Goal: Information Seeking & Learning: Learn about a topic

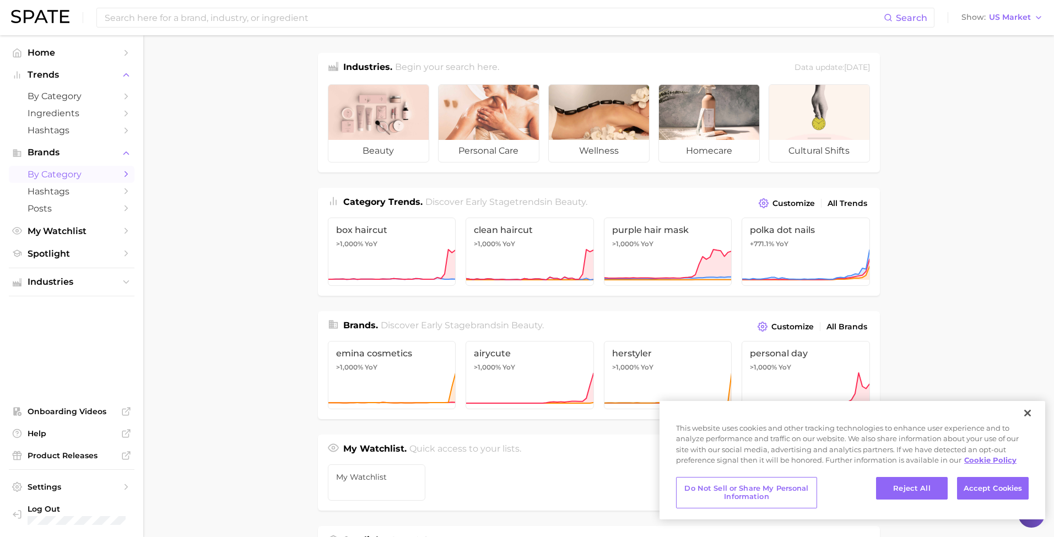
click at [72, 172] on span "by Category" at bounding box center [72, 174] width 88 height 10
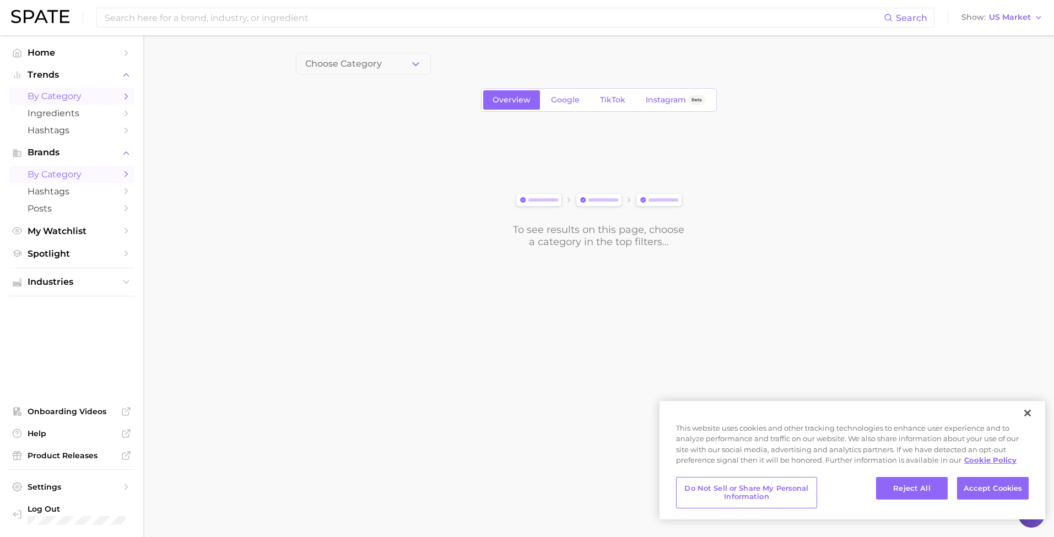
click at [96, 98] on span "by Category" at bounding box center [72, 96] width 88 height 10
click at [406, 62] on button "1. Choose Category" at bounding box center [363, 64] width 135 height 22
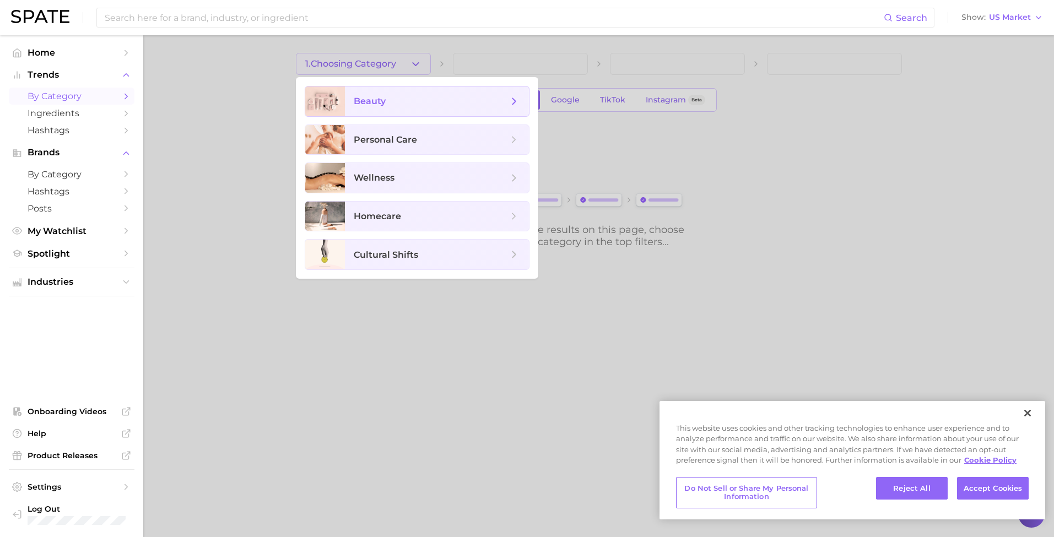
click at [377, 109] on span "beauty" at bounding box center [437, 101] width 184 height 30
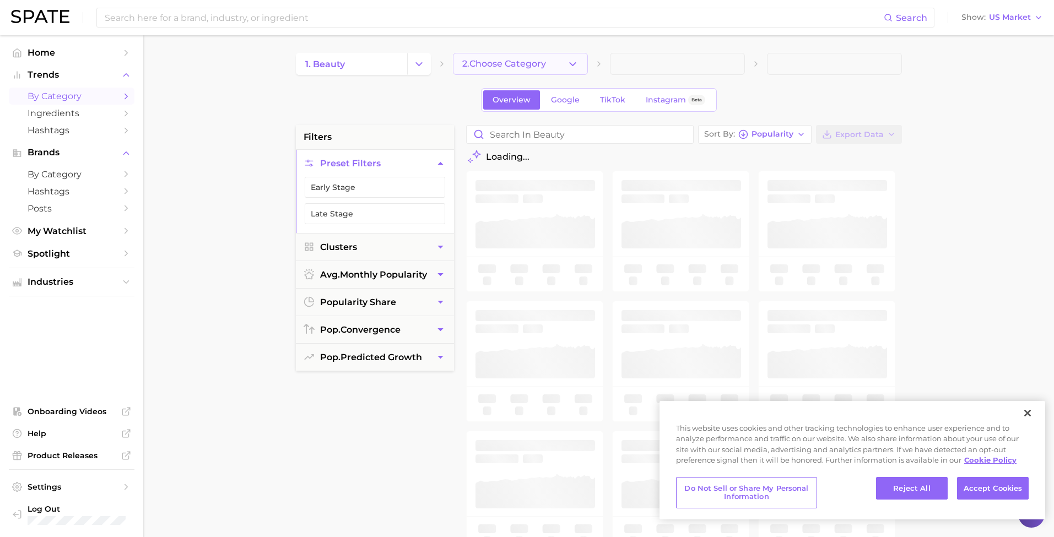
click at [525, 66] on span "2. Choose Category" at bounding box center [504, 64] width 84 height 10
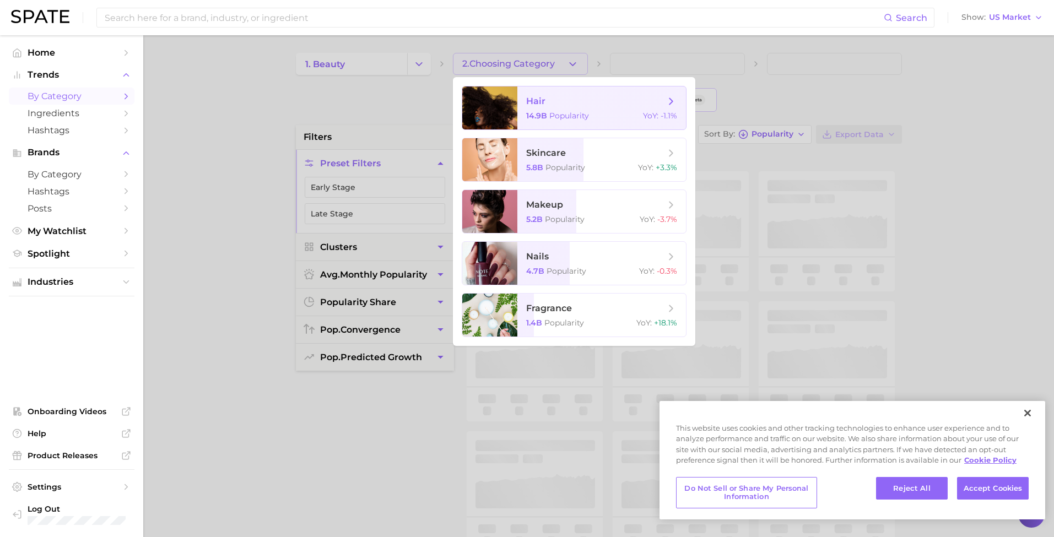
click at [526, 115] on span "14.9b" at bounding box center [536, 116] width 21 height 10
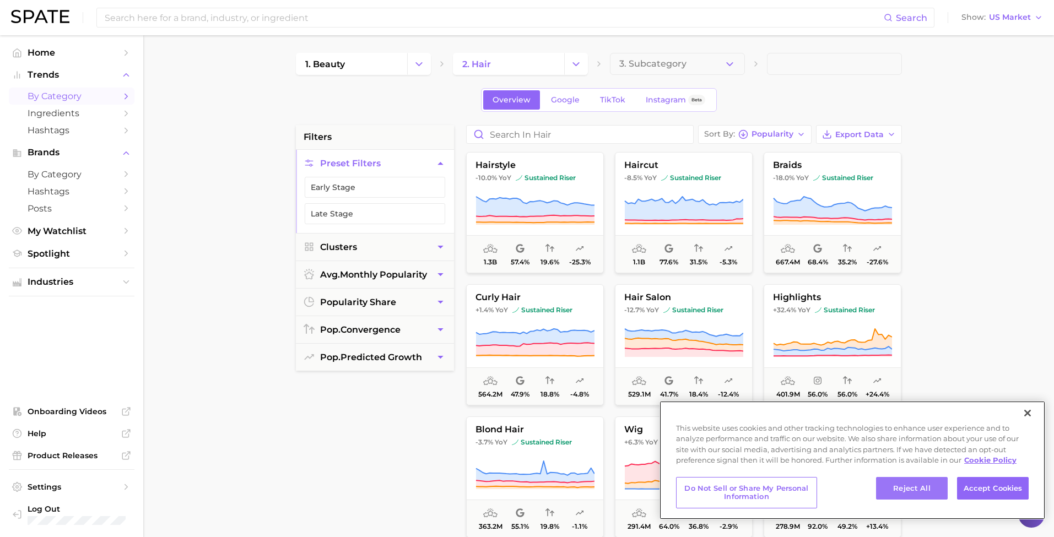
click at [923, 490] on button "Reject All" at bounding box center [912, 488] width 72 height 23
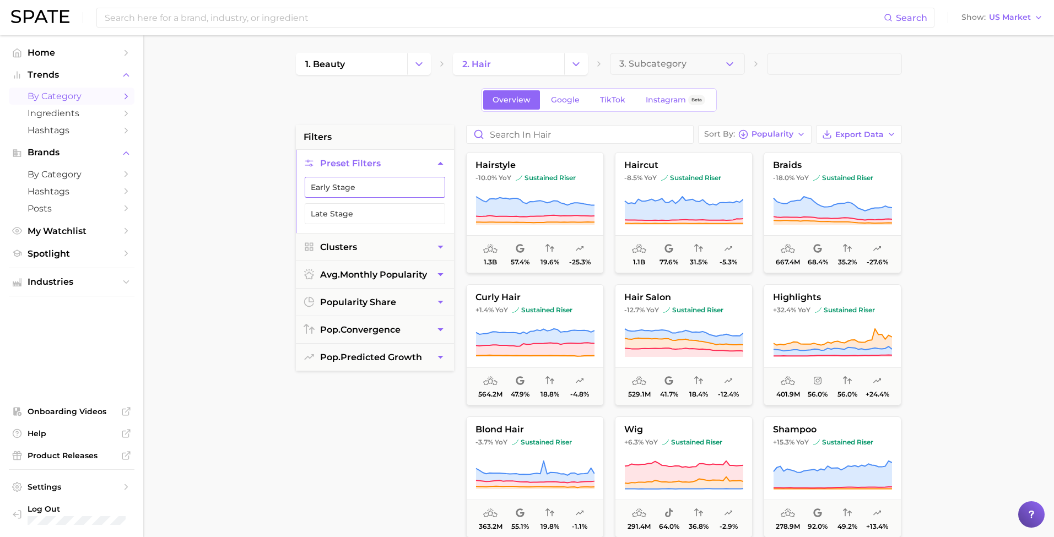
click at [377, 185] on button "Early Stage" at bounding box center [375, 187] width 140 height 21
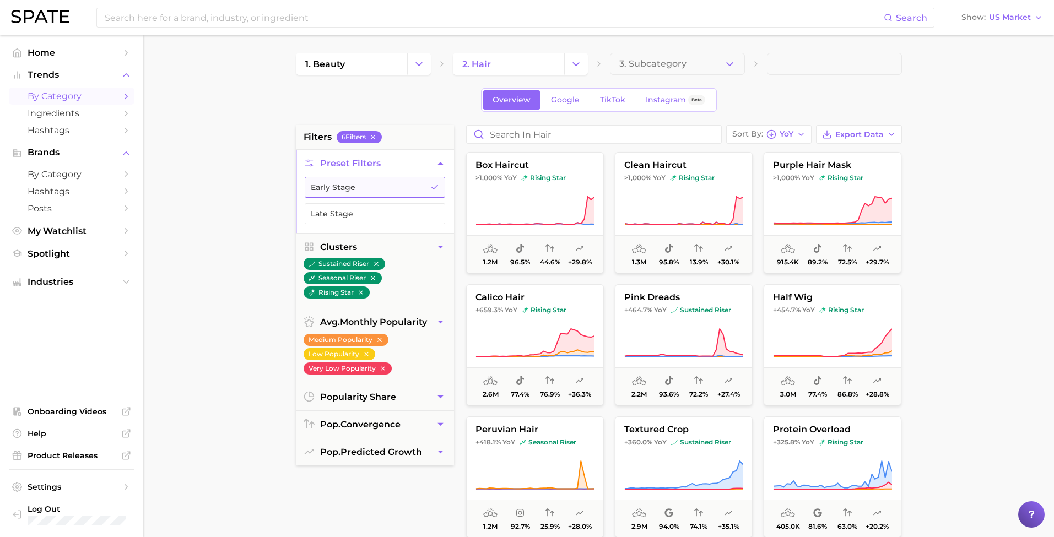
click at [359, 182] on button "Early Stage" at bounding box center [375, 187] width 140 height 21
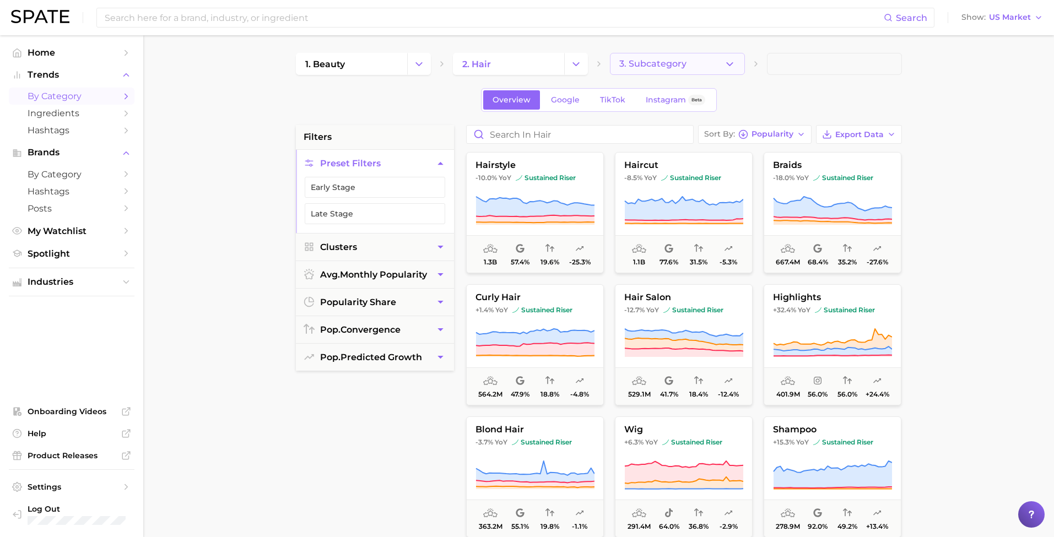
click at [651, 59] on span "3. Subcategory" at bounding box center [652, 64] width 67 height 10
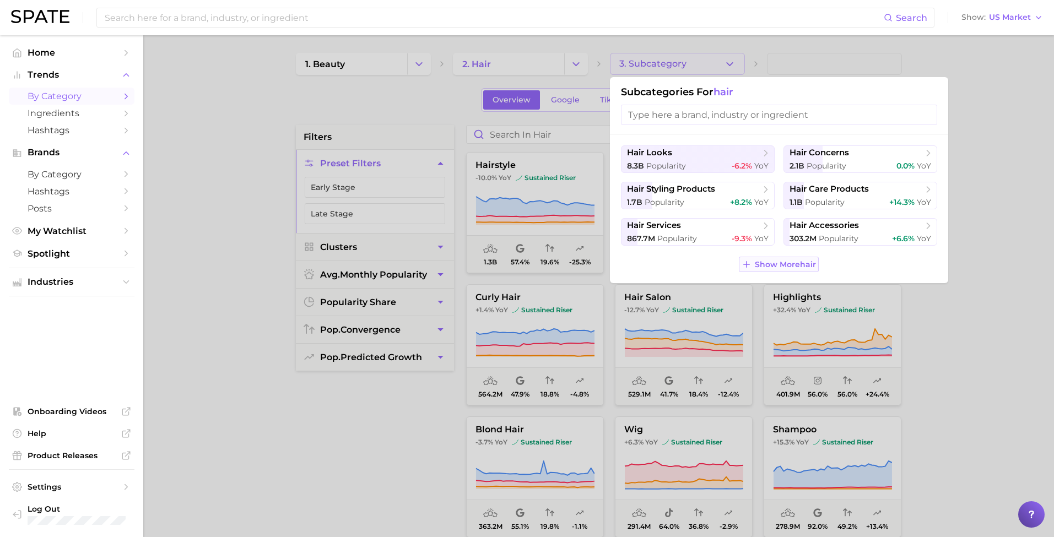
click at [756, 269] on span "Show More hair" at bounding box center [785, 264] width 61 height 9
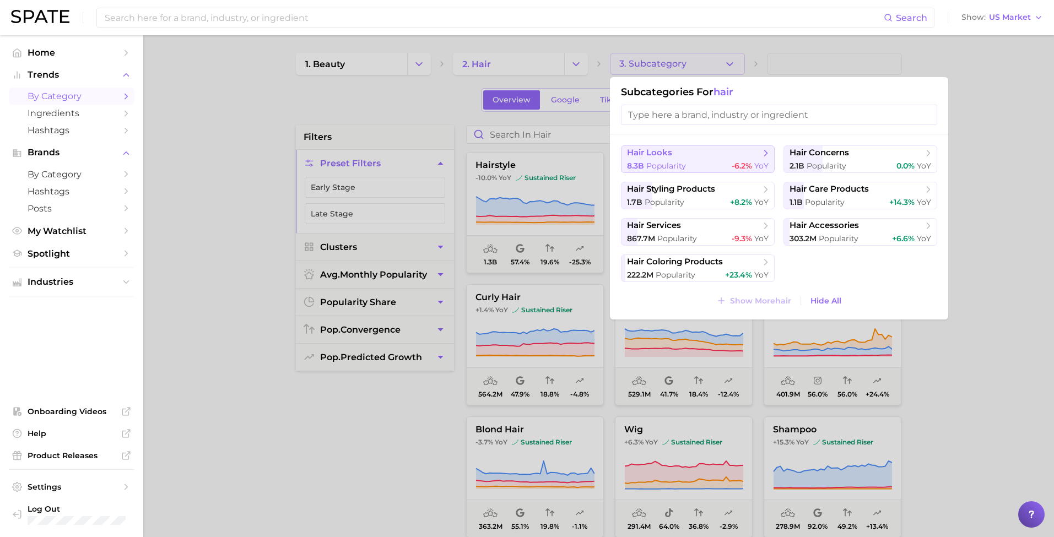
click at [711, 160] on button "hair looks 8.3b Popularity -6.2% YoY" at bounding box center [698, 159] width 154 height 28
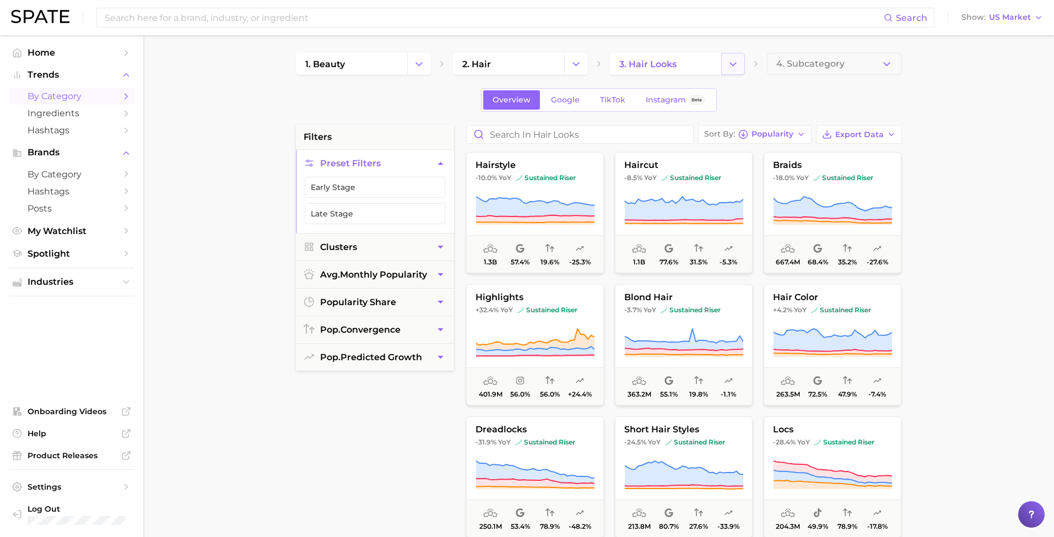
click at [725, 66] on button "Change Category" at bounding box center [733, 64] width 24 height 22
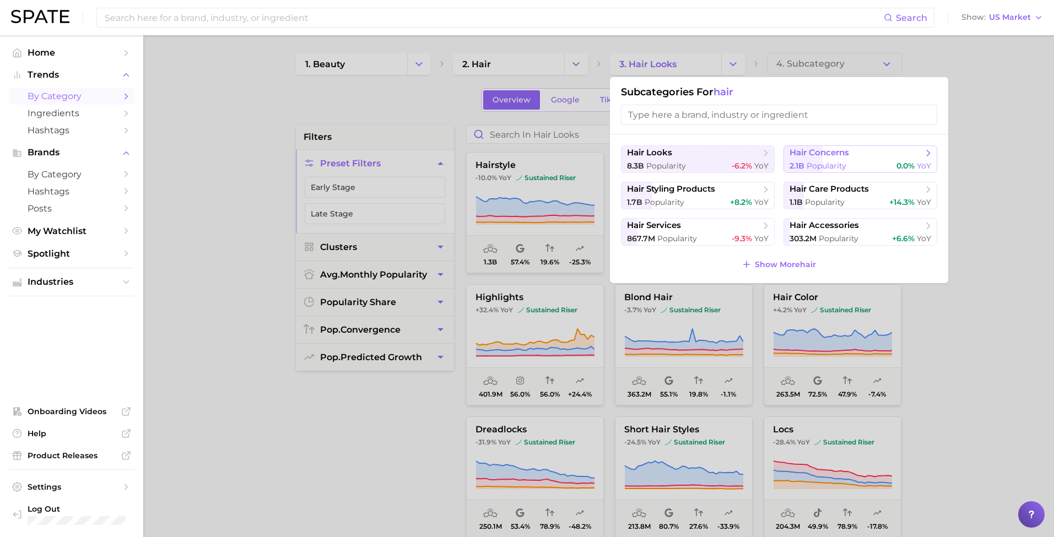
click at [830, 150] on span "hair concerns" at bounding box center [818, 153] width 59 height 10
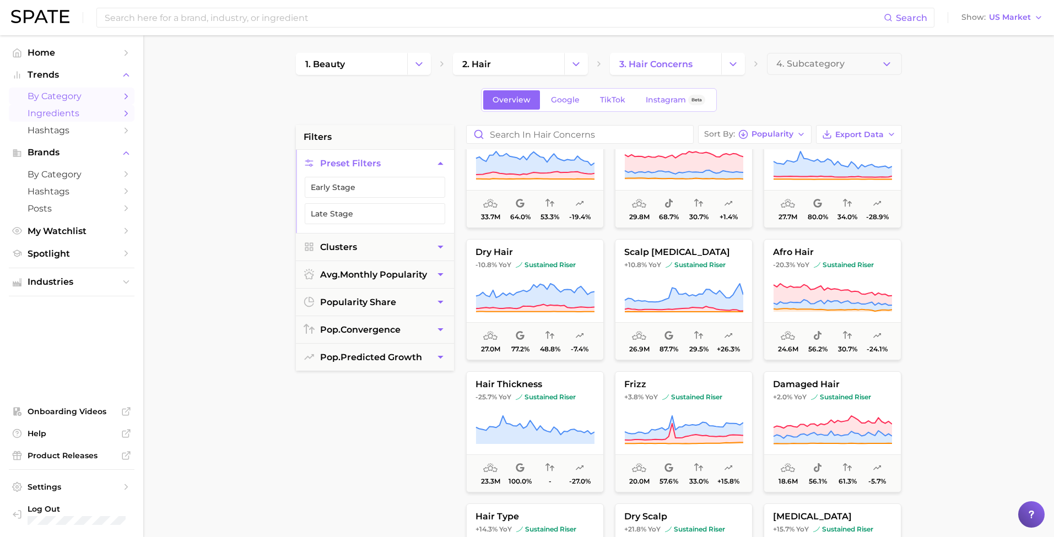
click at [85, 115] on span "Ingredients" at bounding box center [72, 113] width 88 height 10
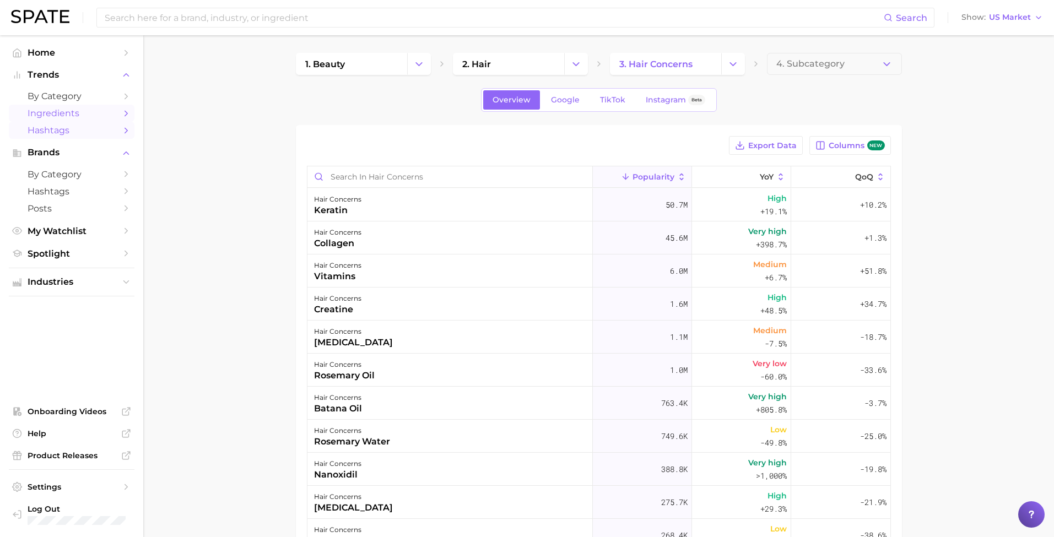
click at [80, 126] on span "Hashtags" at bounding box center [72, 130] width 88 height 10
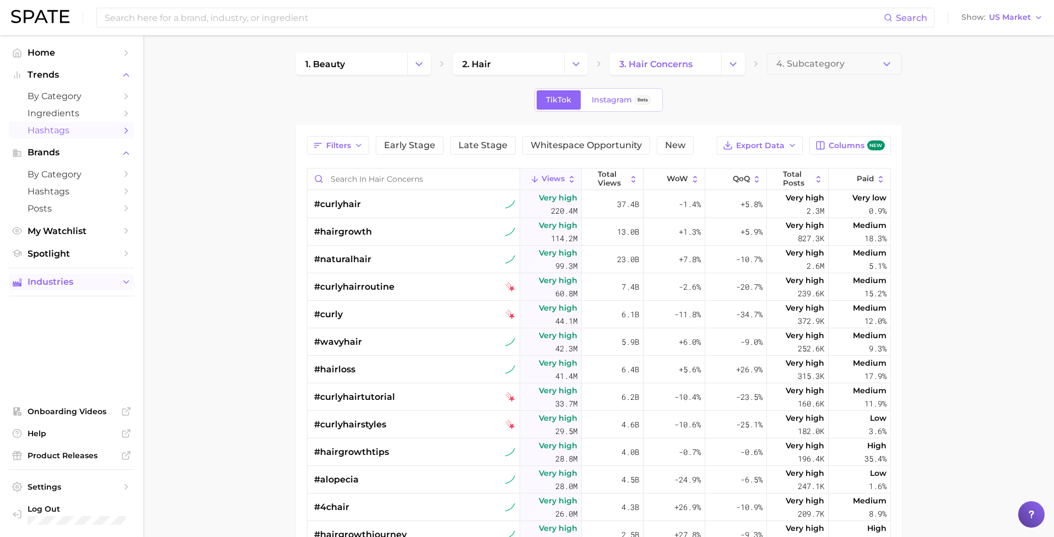
click at [76, 280] on span "Industries" at bounding box center [72, 282] width 88 height 10
click at [57, 298] on span "beauty" at bounding box center [72, 303] width 88 height 10
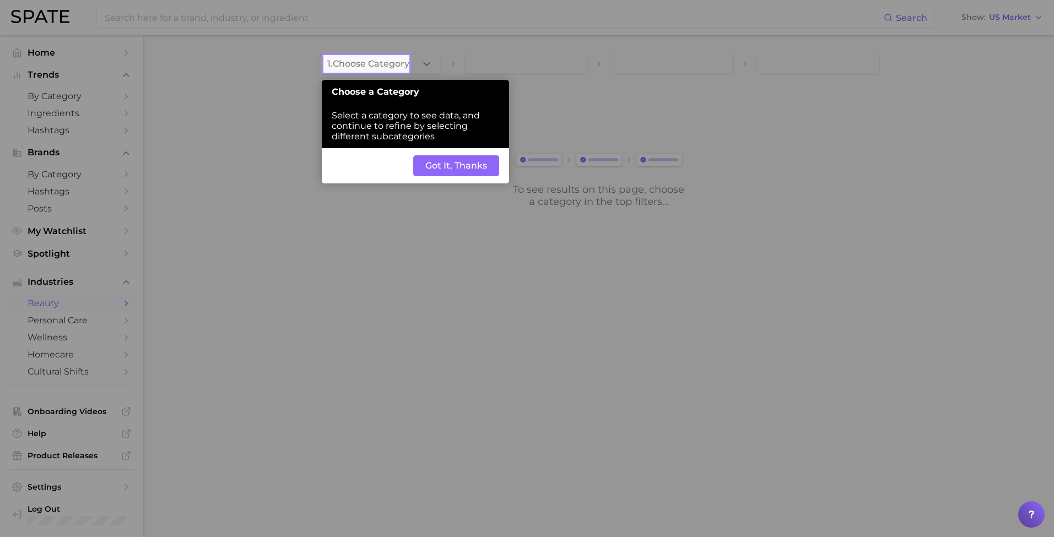
drag, startPoint x: 453, startPoint y: 155, endPoint x: 449, endPoint y: 148, distance: 8.4
click at [453, 155] on button "Got It, Thanks" at bounding box center [456, 165] width 86 height 21
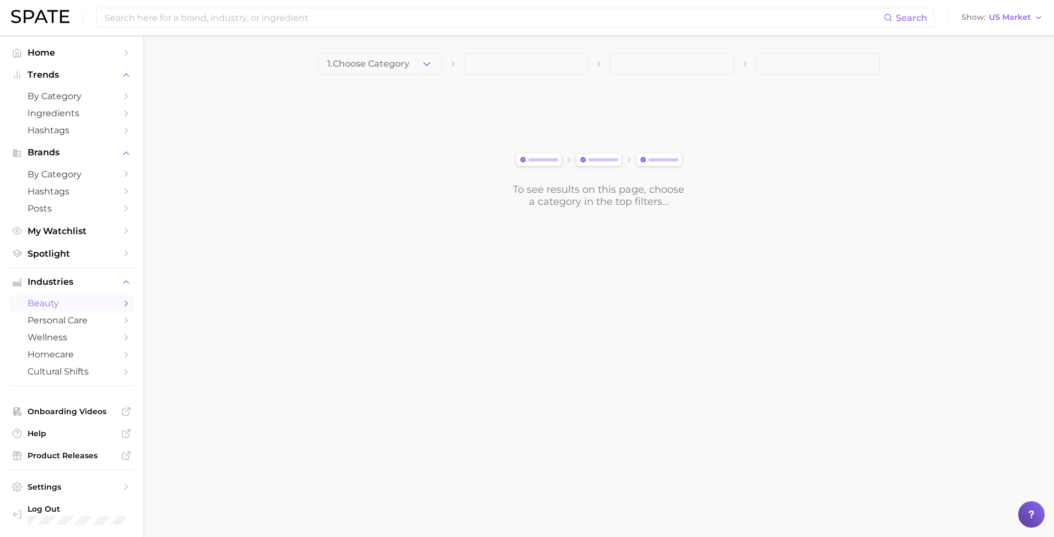
click at [394, 60] on span "1. Choose Category" at bounding box center [368, 64] width 82 height 10
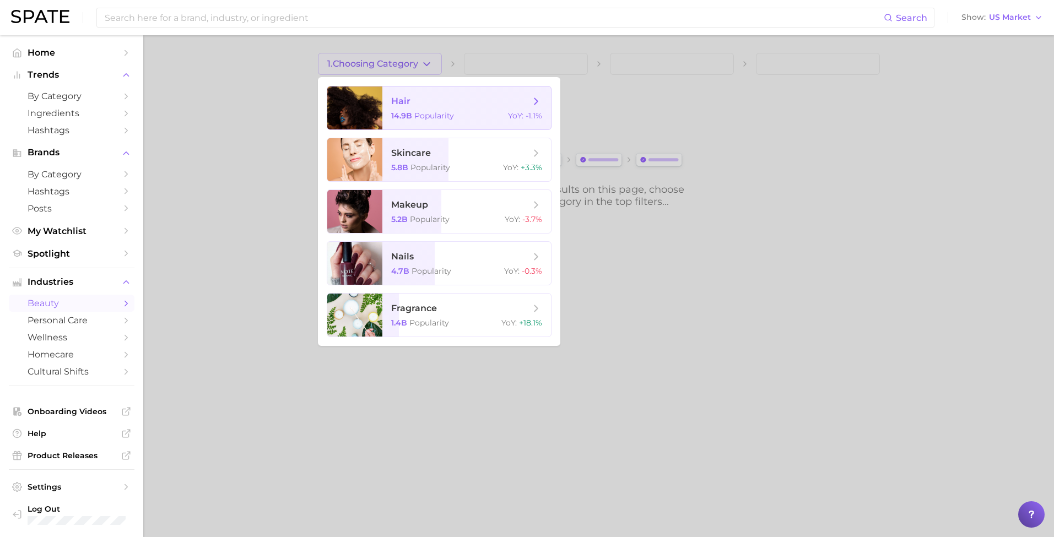
click at [427, 110] on span "hair 14.9b Popularity YoY : -1.1%" at bounding box center [466, 107] width 169 height 43
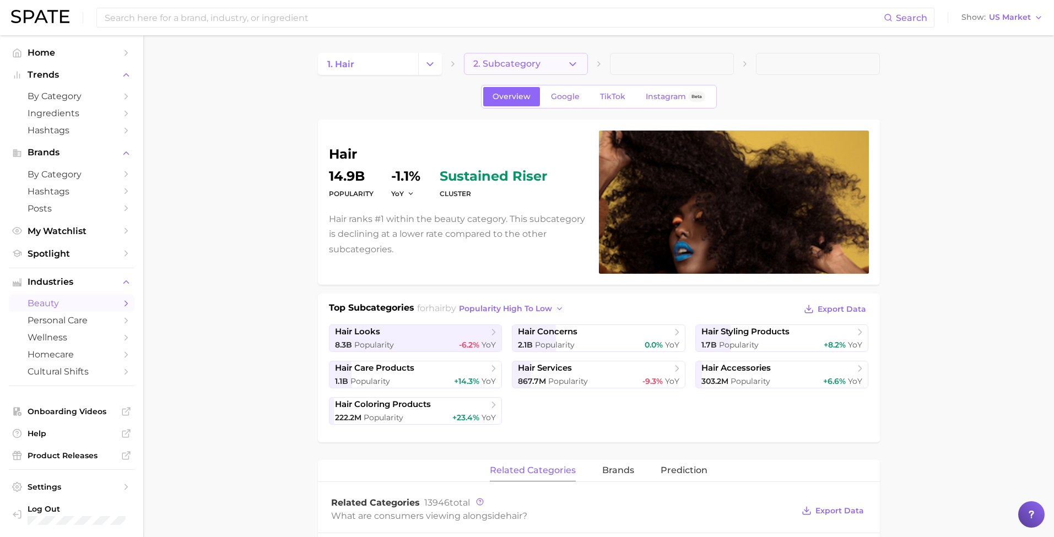
click at [567, 64] on icon "button" at bounding box center [573, 64] width 12 height 12
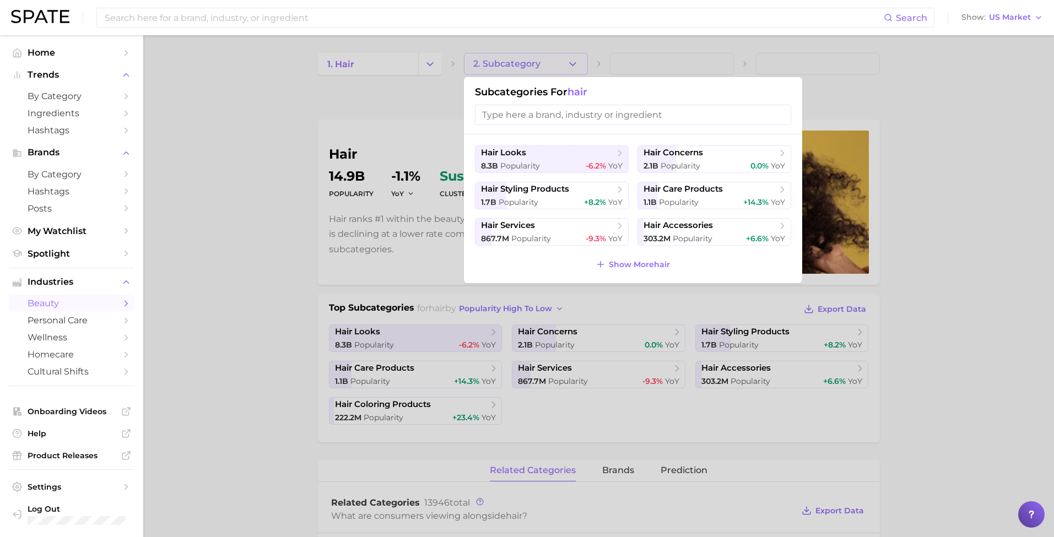
click at [230, 340] on div at bounding box center [527, 268] width 1054 height 537
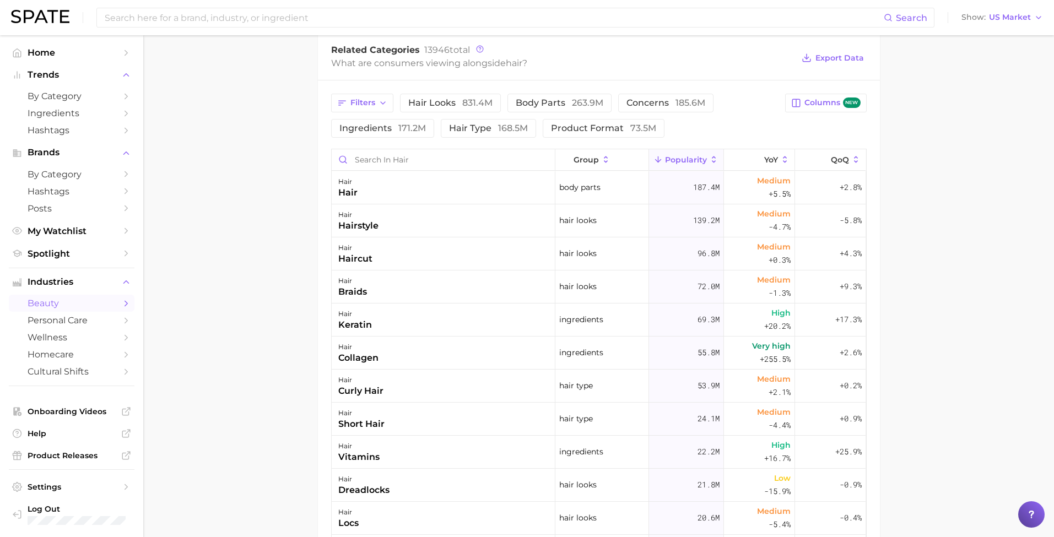
scroll to position [455, 0]
click at [630, 124] on span "73.5m" at bounding box center [643, 126] width 26 height 10
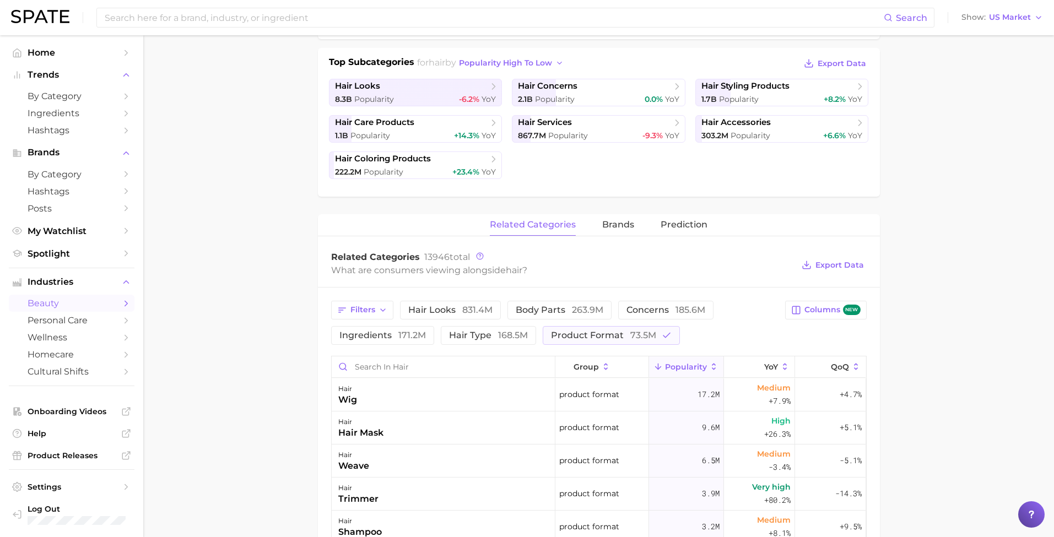
scroll to position [235, 0]
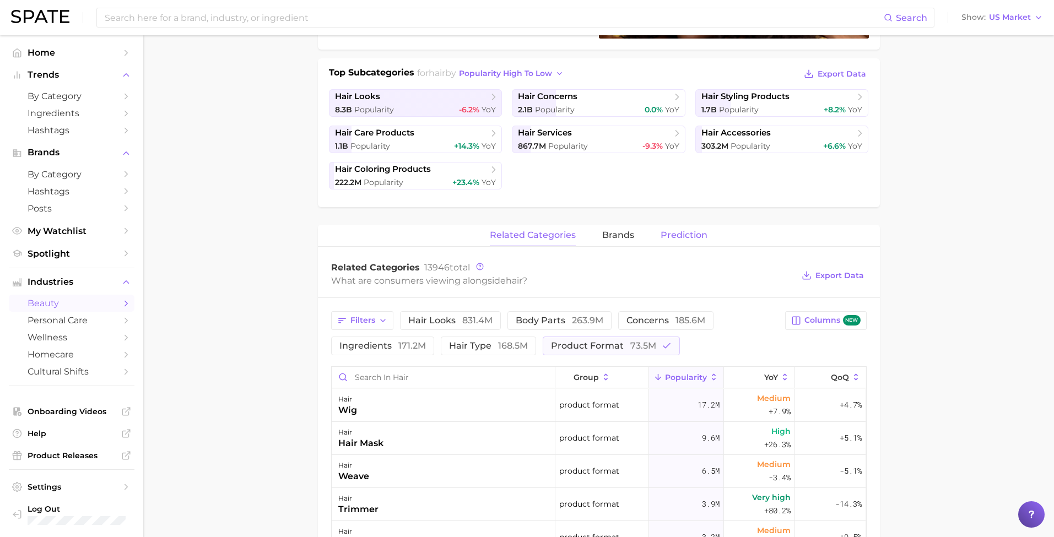
click at [678, 242] on button "Prediction" at bounding box center [683, 235] width 47 height 21
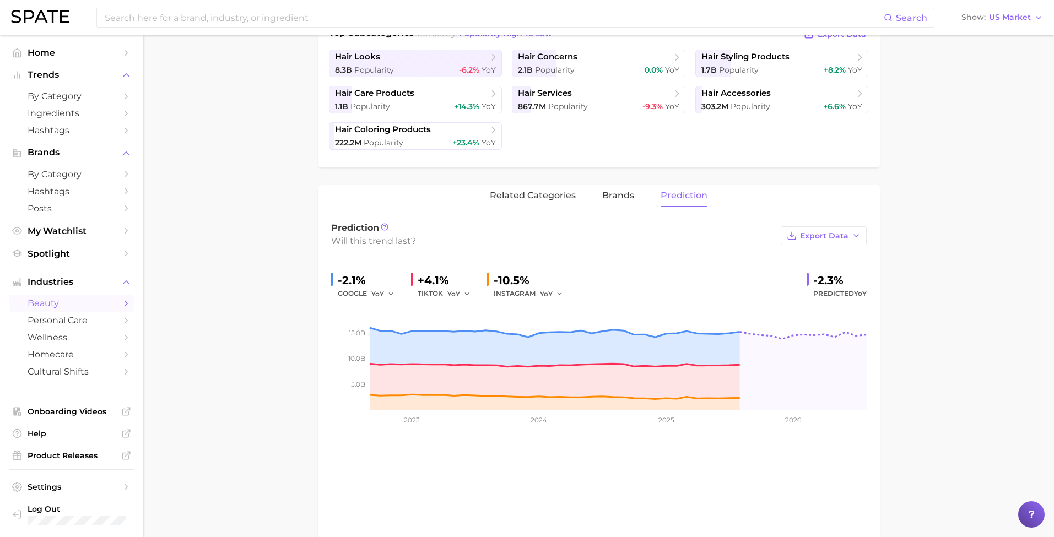
scroll to position [278, 0]
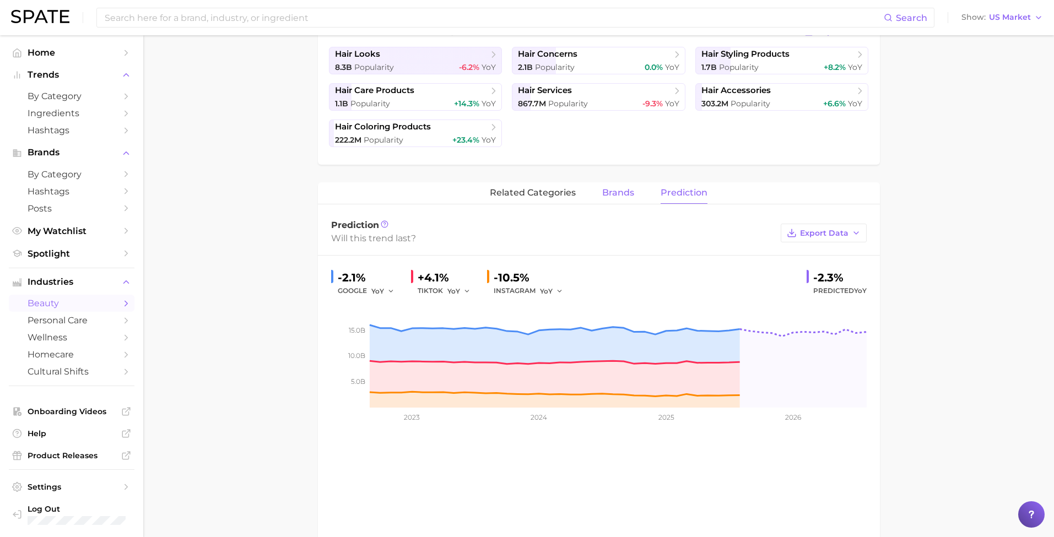
click at [622, 200] on button "brands" at bounding box center [618, 192] width 32 height 21
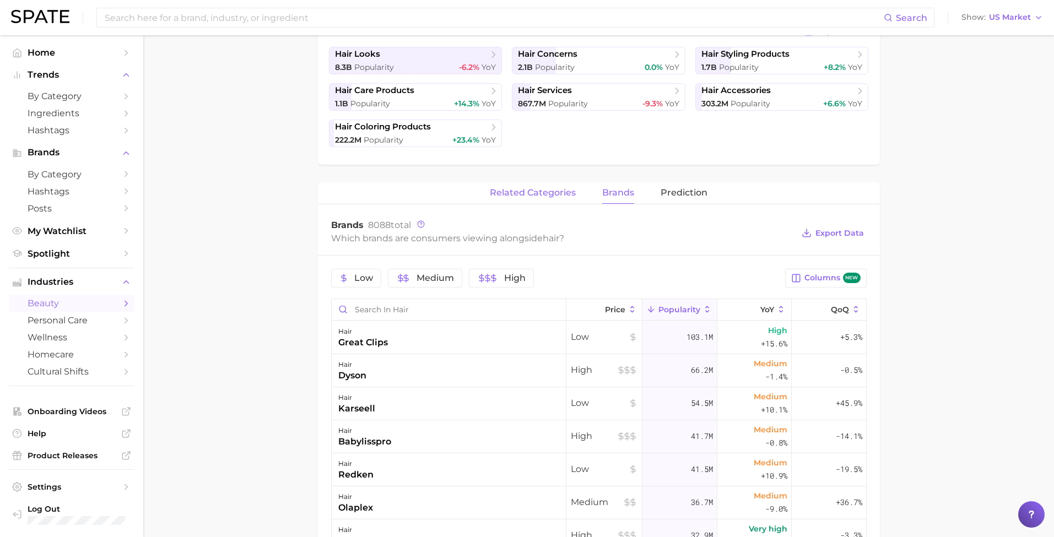
click at [544, 194] on span "related categories" at bounding box center [533, 193] width 86 height 10
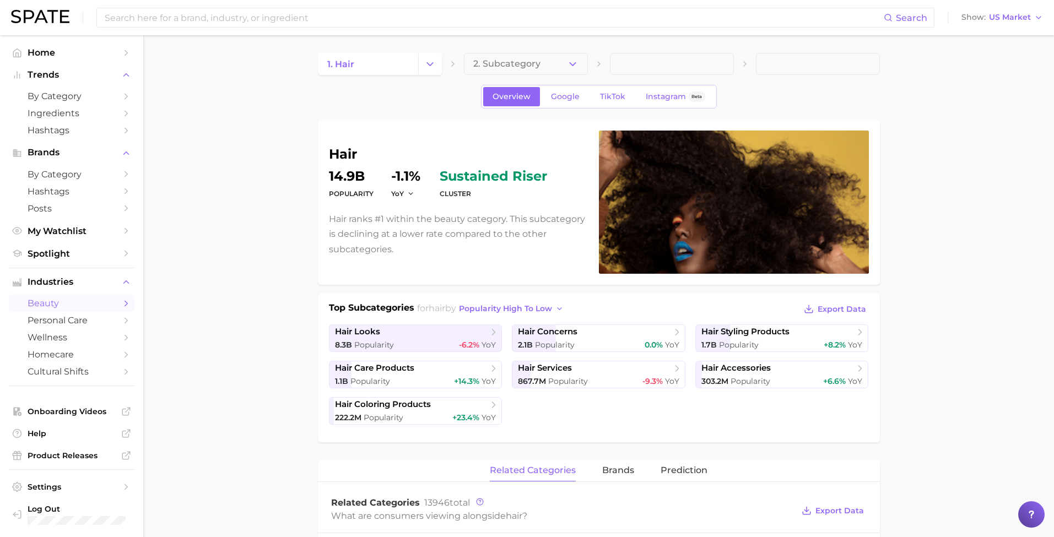
scroll to position [0, 0]
click at [570, 63] on polyline "button" at bounding box center [573, 63] width 6 height 3
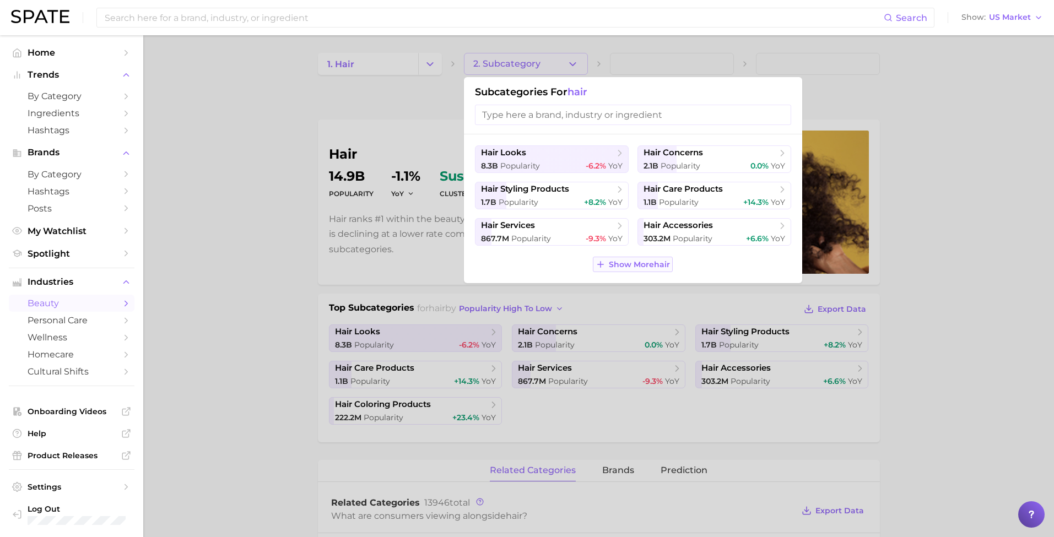
click at [611, 260] on button "Show More hair" at bounding box center [633, 264] width 80 height 15
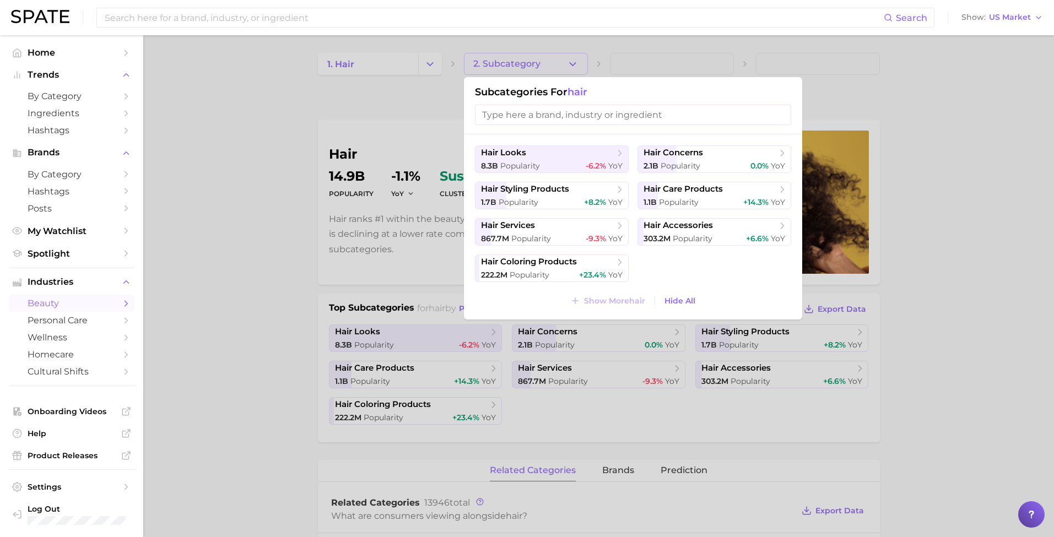
click at [681, 249] on ul "hair looks 8.3b Popularity -6.2% YoY hair concerns 2.1b Popularity 0.0% YoY hai…" at bounding box center [633, 213] width 316 height 137
click at [681, 234] on button "hair accessories 303.2m Popularity +6.6% YoY" at bounding box center [714, 232] width 154 height 28
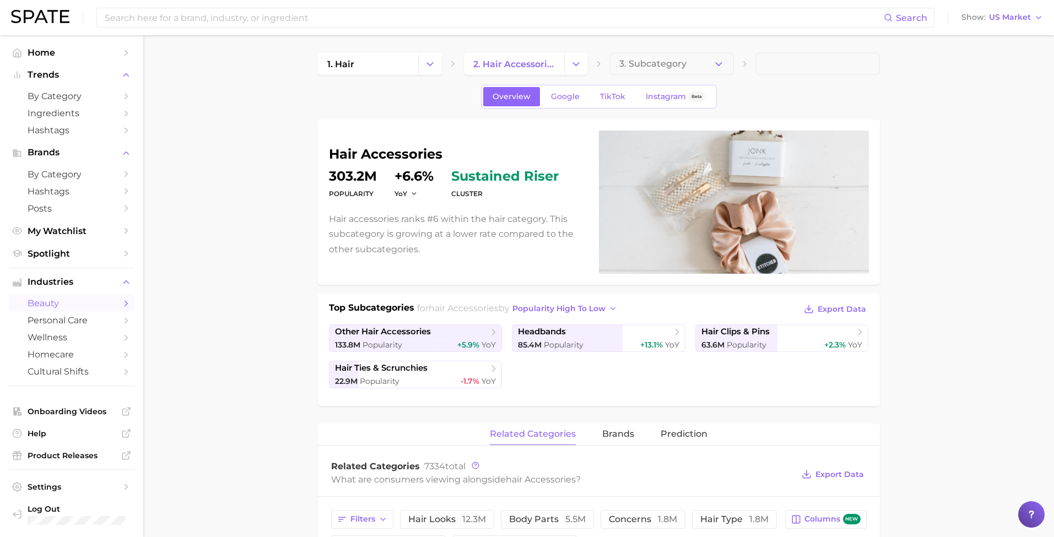
click at [574, 57] on button "Change Category" at bounding box center [576, 64] width 24 height 22
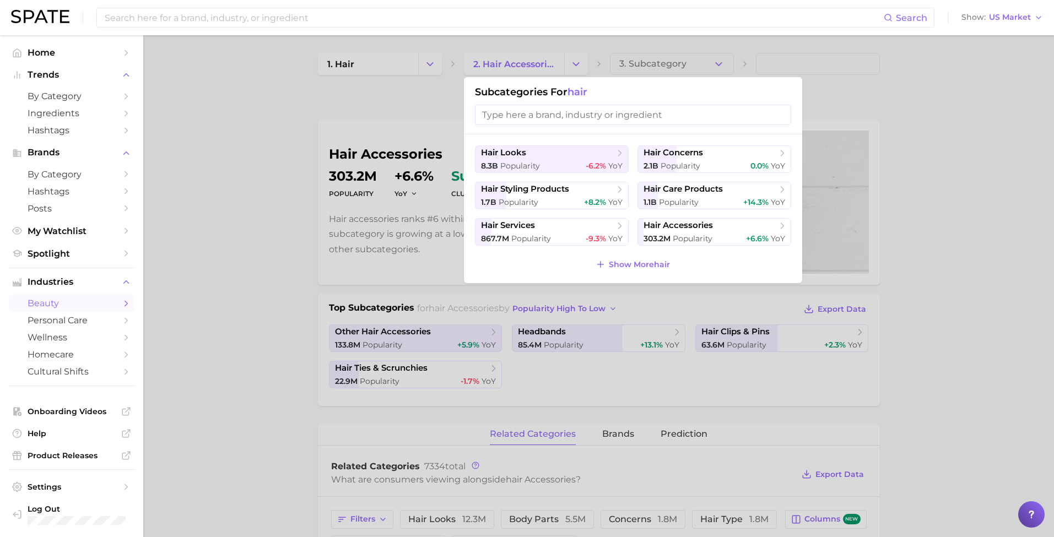
click at [569, 115] on input "search" at bounding box center [633, 115] width 316 height 20
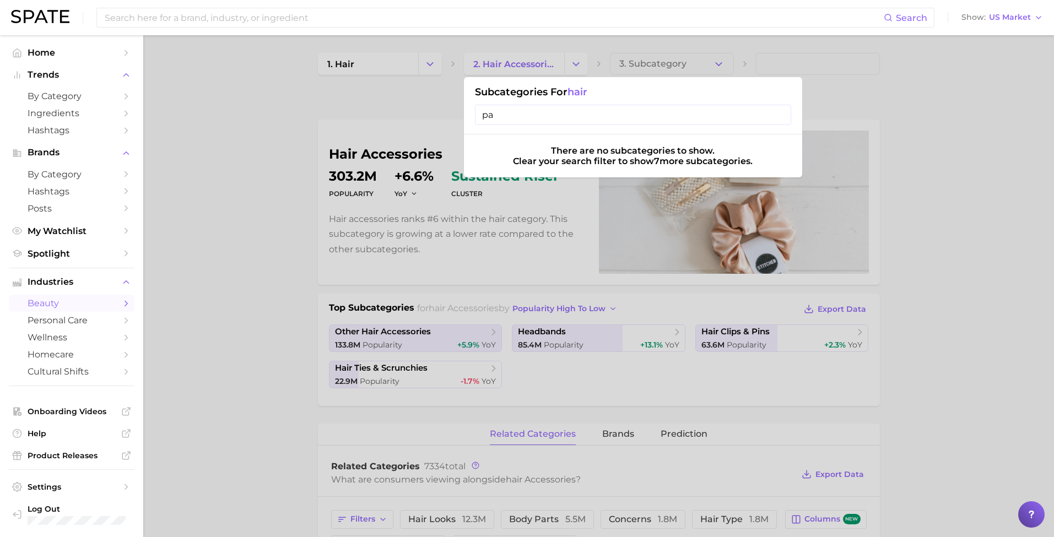
type input "p"
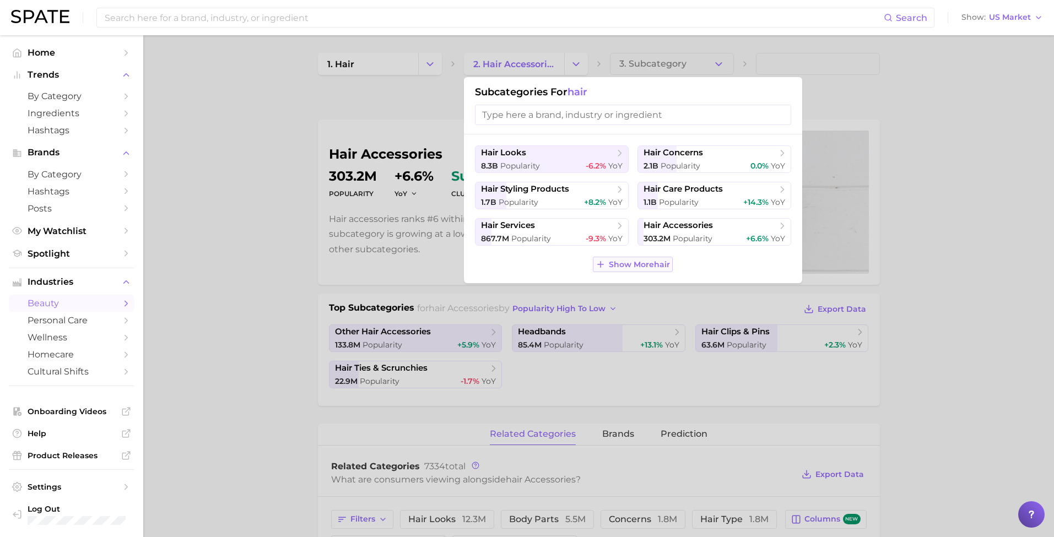
click at [609, 267] on button "Show More hair" at bounding box center [633, 264] width 80 height 15
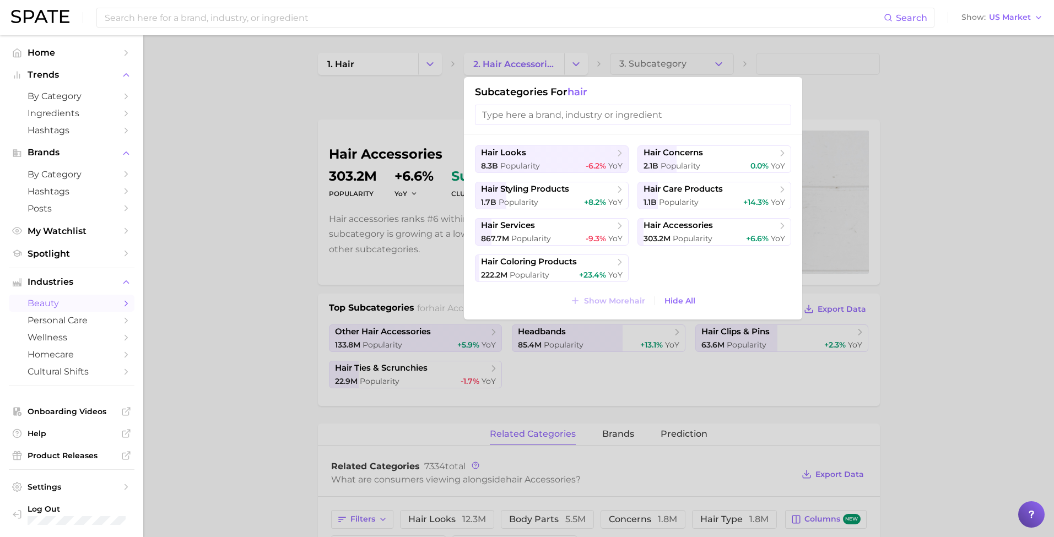
click at [331, 240] on div at bounding box center [527, 268] width 1054 height 537
